Goal: Transaction & Acquisition: Download file/media

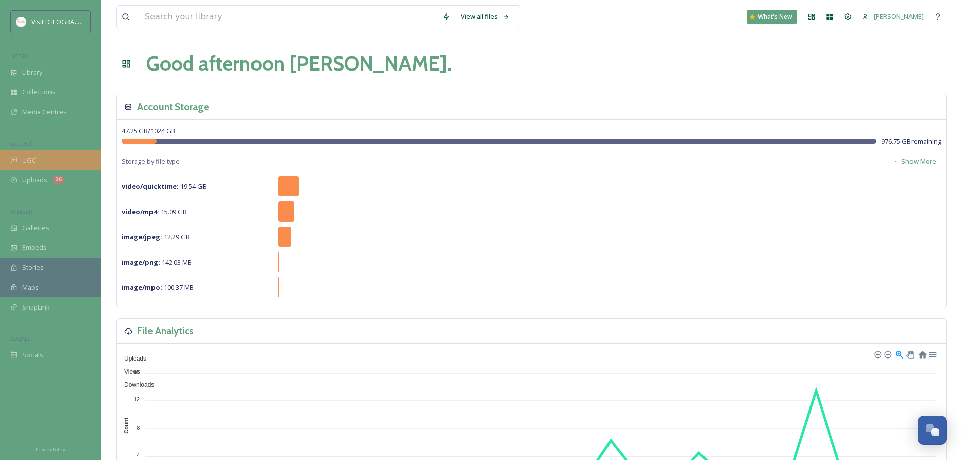
click at [36, 160] on div "UGC" at bounding box center [50, 160] width 101 height 20
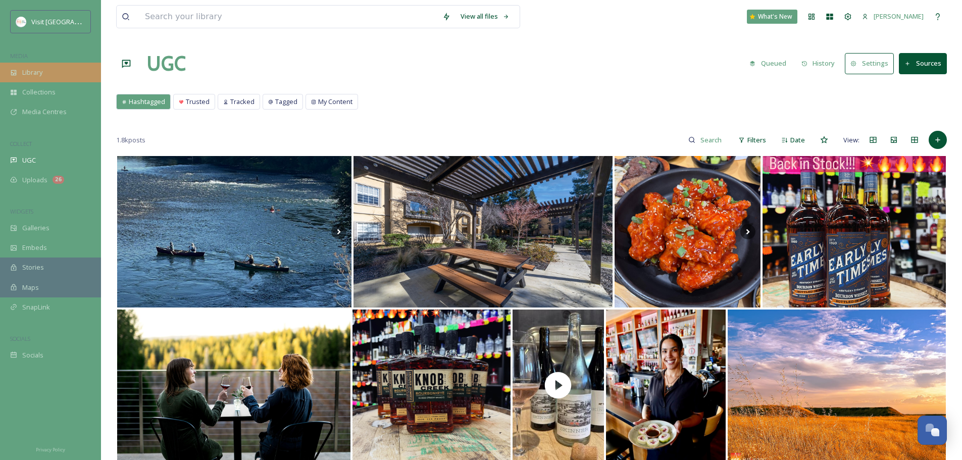
click at [87, 71] on div "Library" at bounding box center [50, 73] width 101 height 20
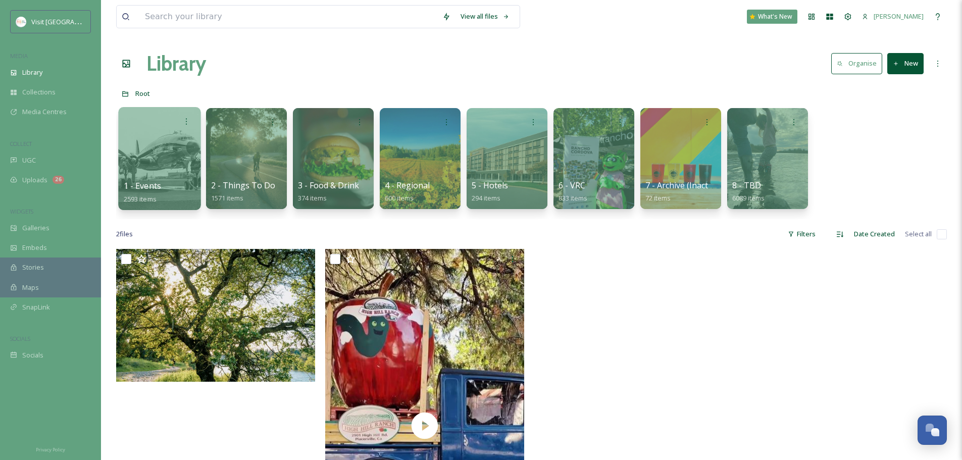
click at [185, 175] on div at bounding box center [159, 158] width 82 height 103
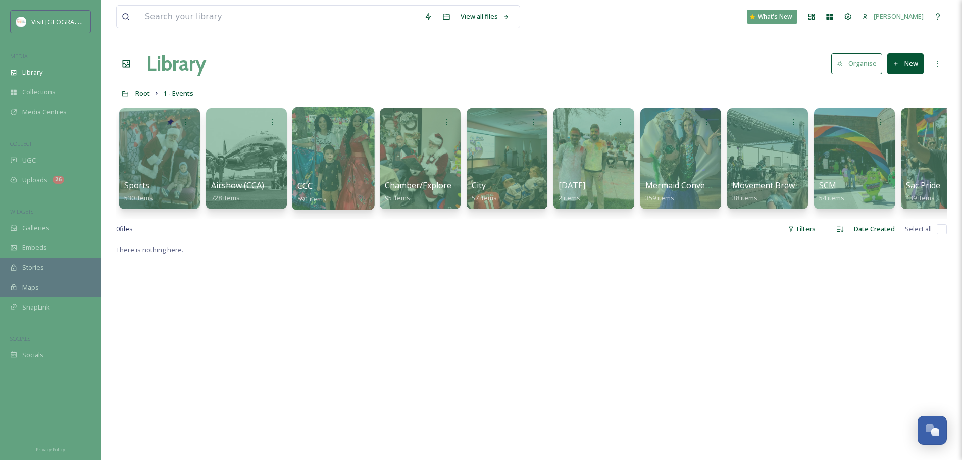
click at [350, 189] on div "CCC 591 items" at bounding box center [333, 192] width 72 height 25
click at [337, 153] on div at bounding box center [333, 158] width 82 height 103
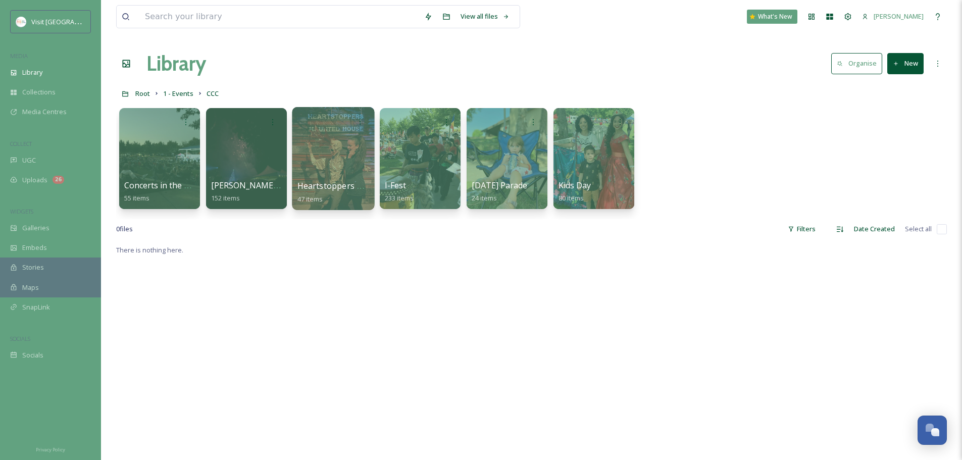
click at [355, 137] on div at bounding box center [333, 158] width 82 height 103
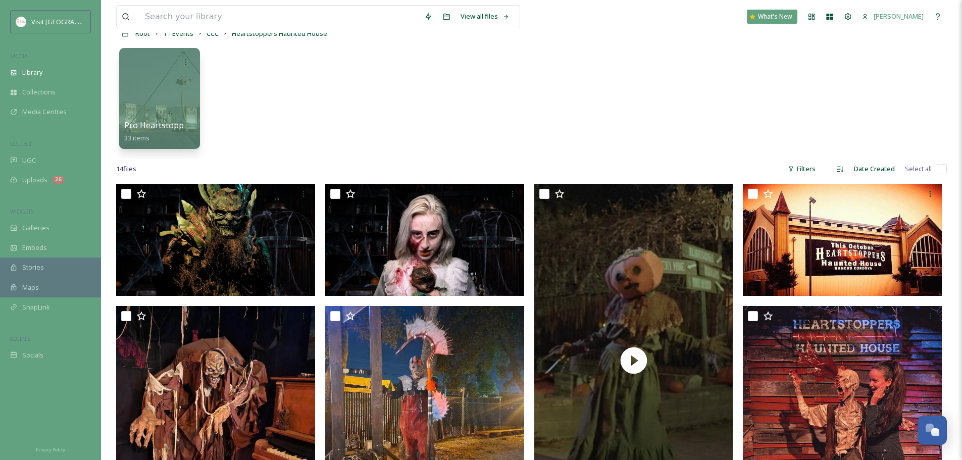
scroll to position [84, 0]
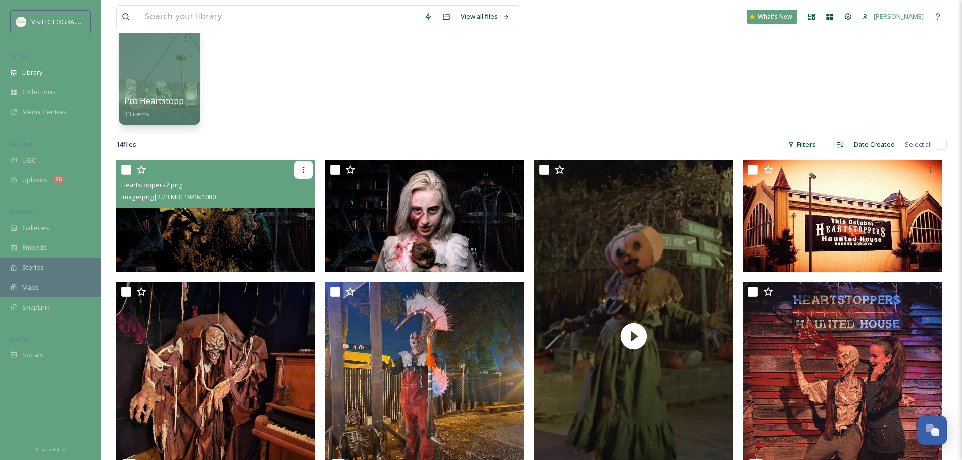
click at [310, 172] on div at bounding box center [303, 170] width 18 height 18
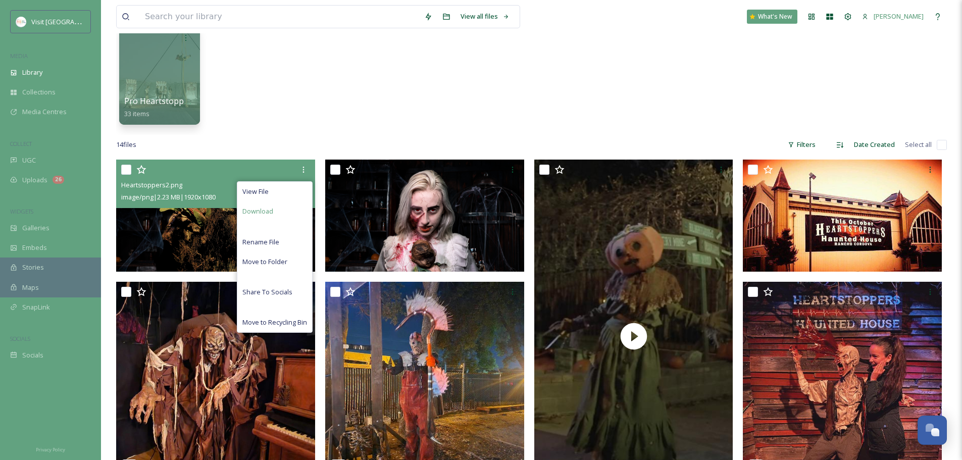
click at [299, 218] on div "Download" at bounding box center [274, 211] width 75 height 20
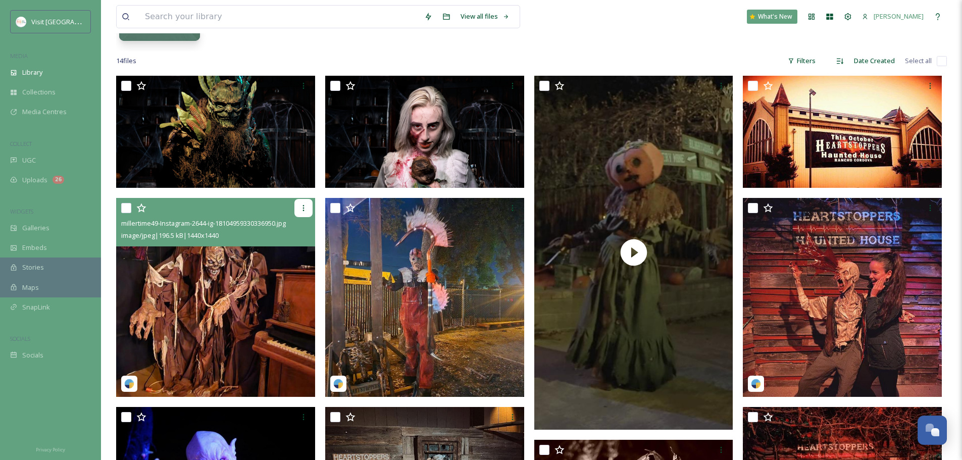
scroll to position [0, 0]
